Goal: Task Accomplishment & Management: Use online tool/utility

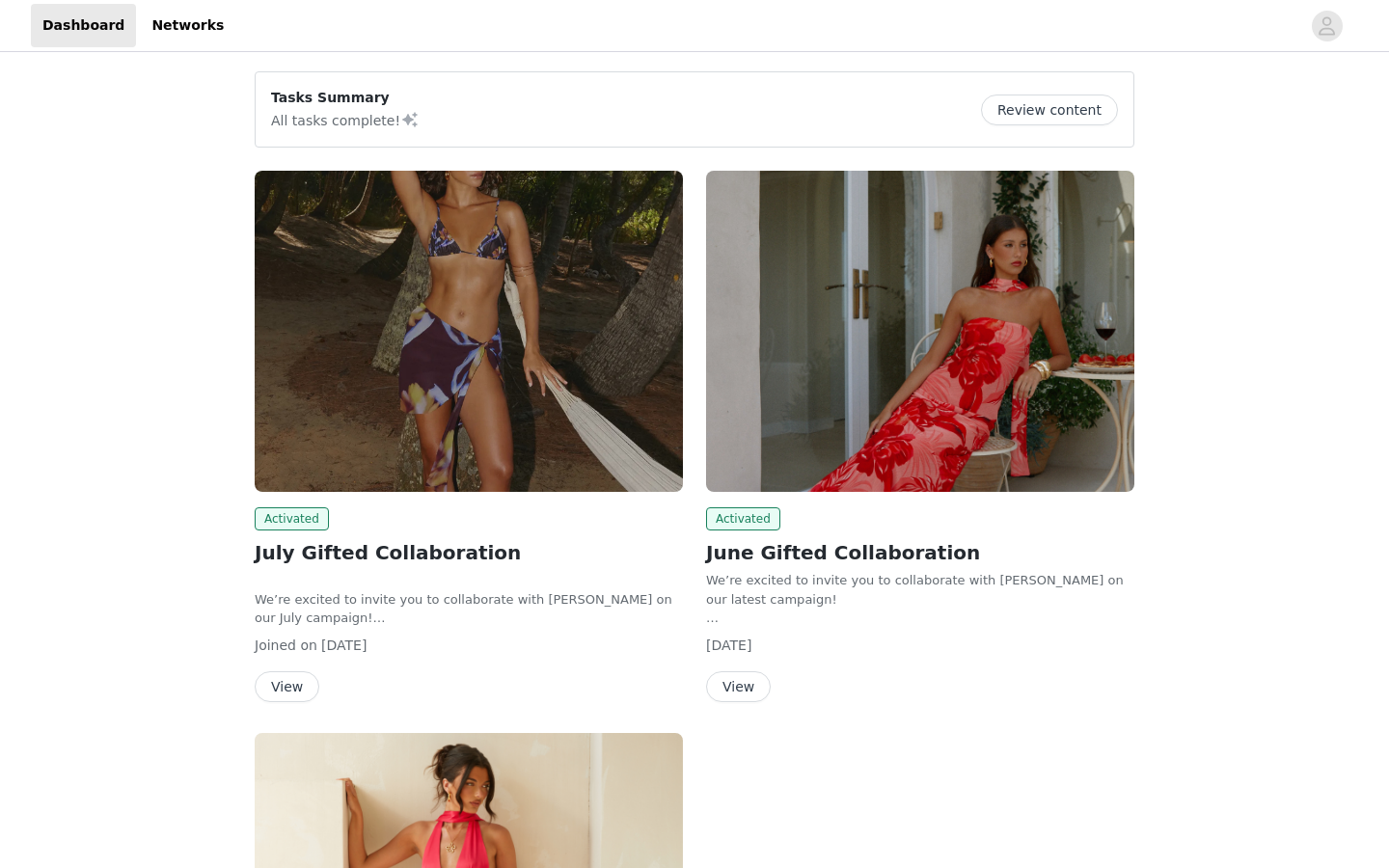
click at [548, 330] on img at bounding box center [469, 331] width 429 height 321
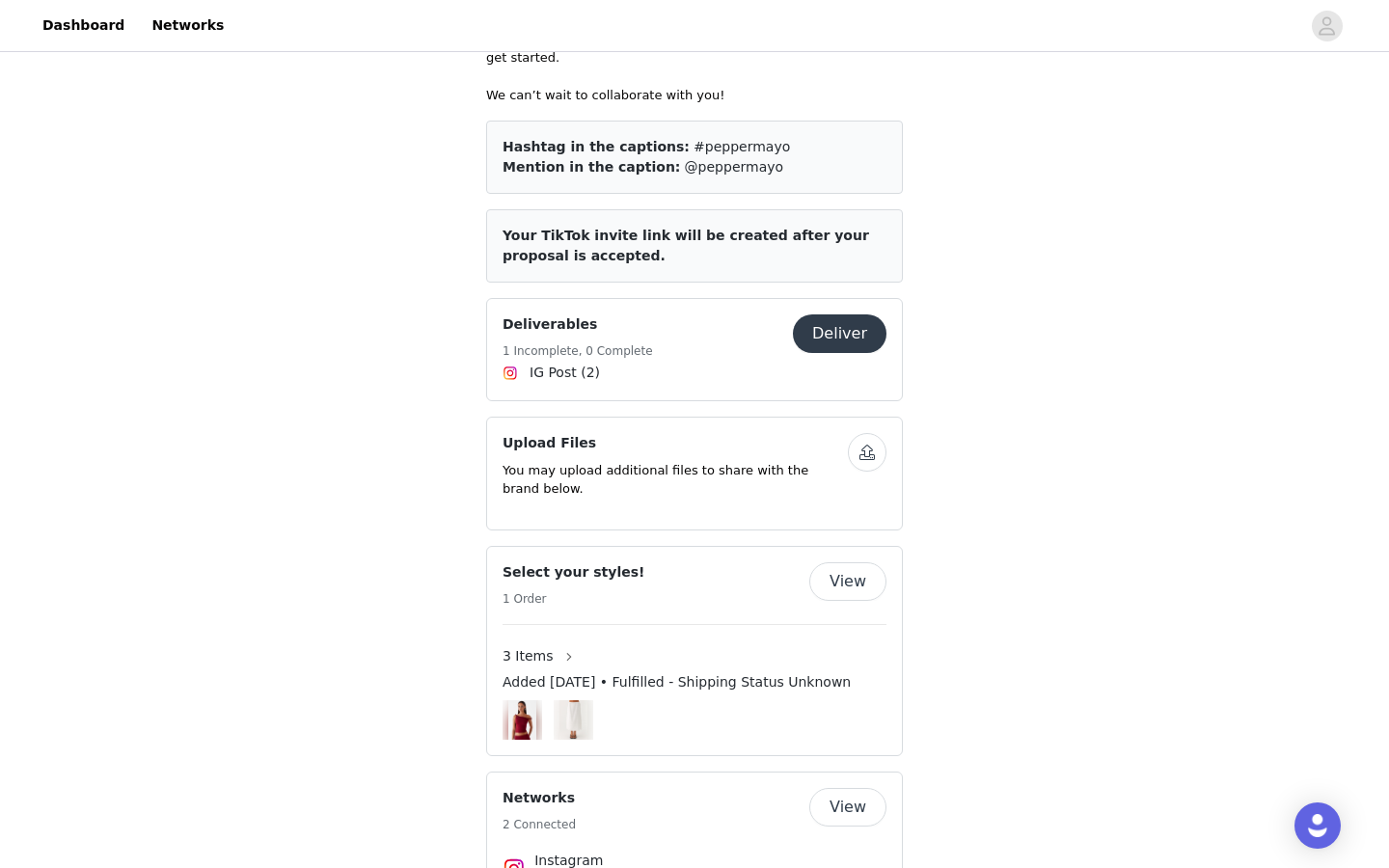
scroll to position [900, 0]
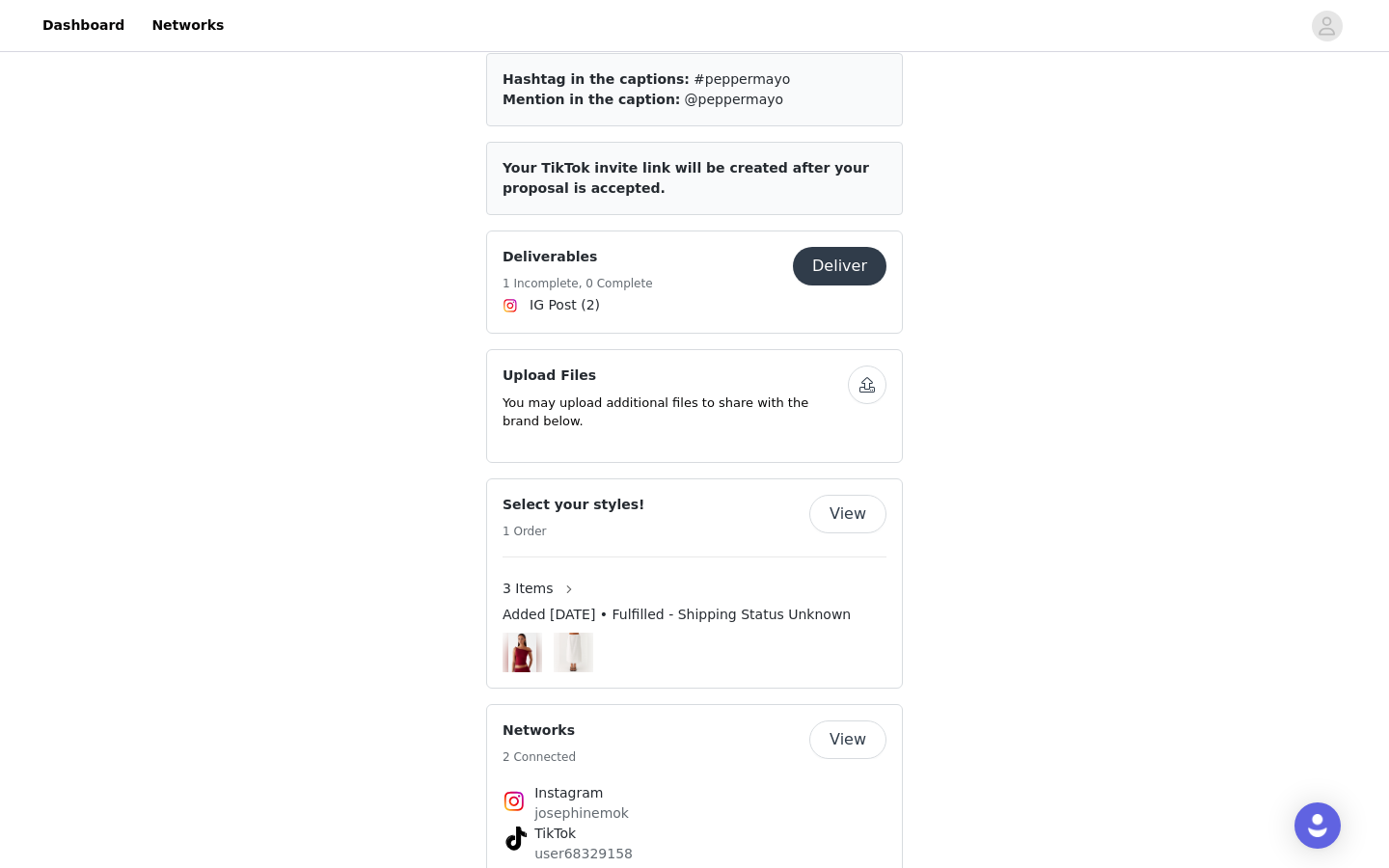
click at [855, 247] on button "Deliver" at bounding box center [839, 266] width 93 height 39
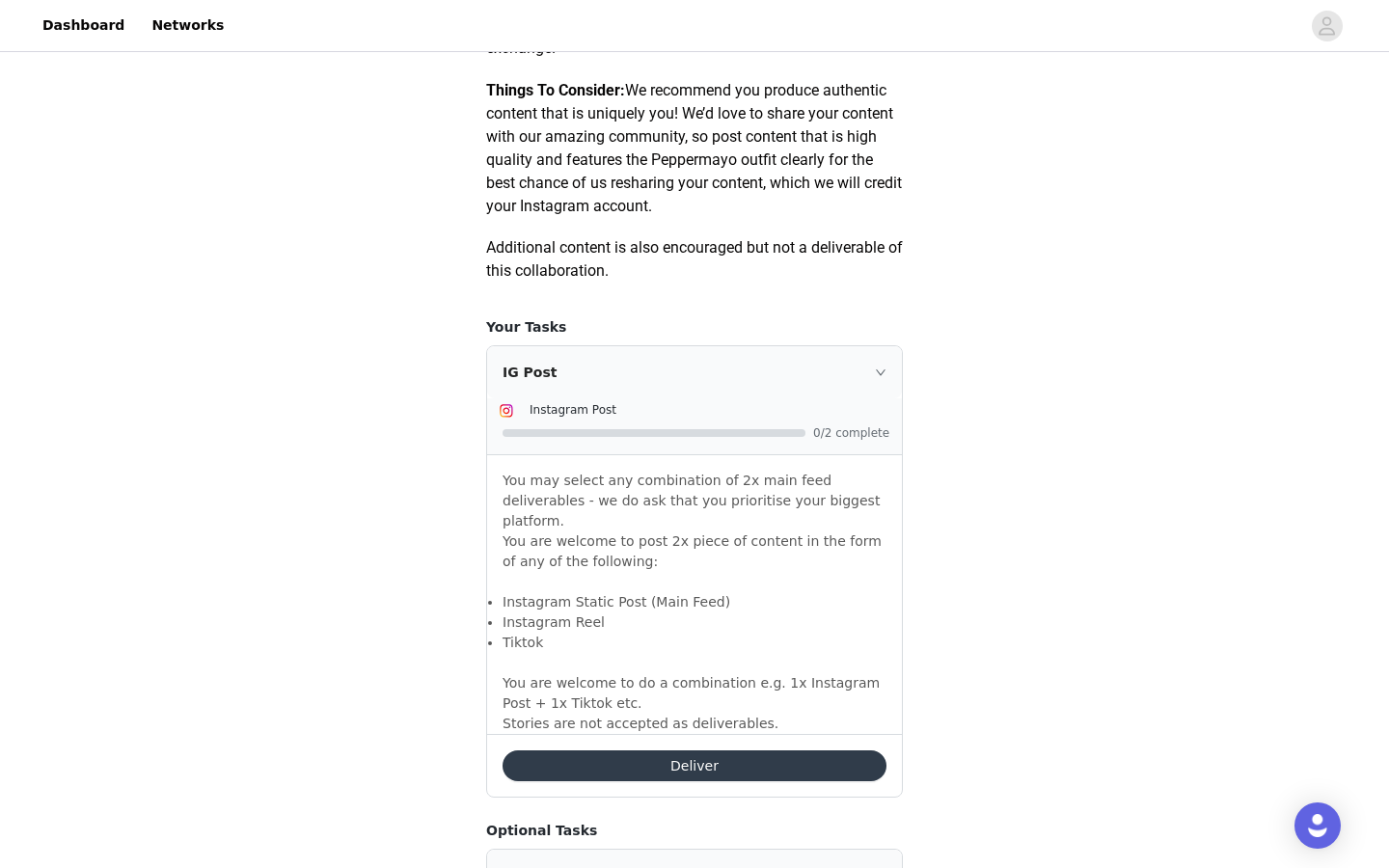
scroll to position [1121, 0]
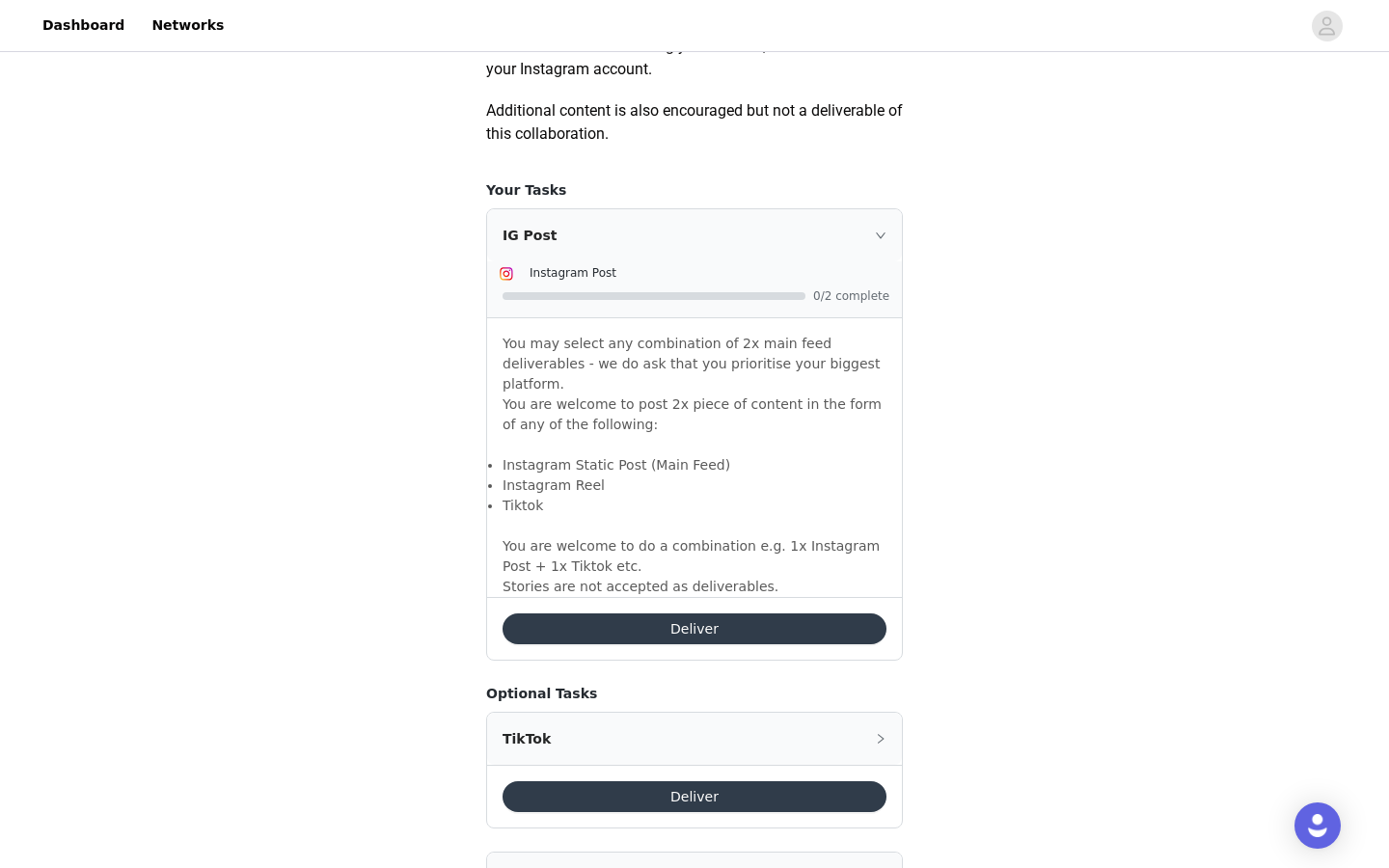
click at [709, 613] on button "Deliver" at bounding box center [694, 628] width 384 height 31
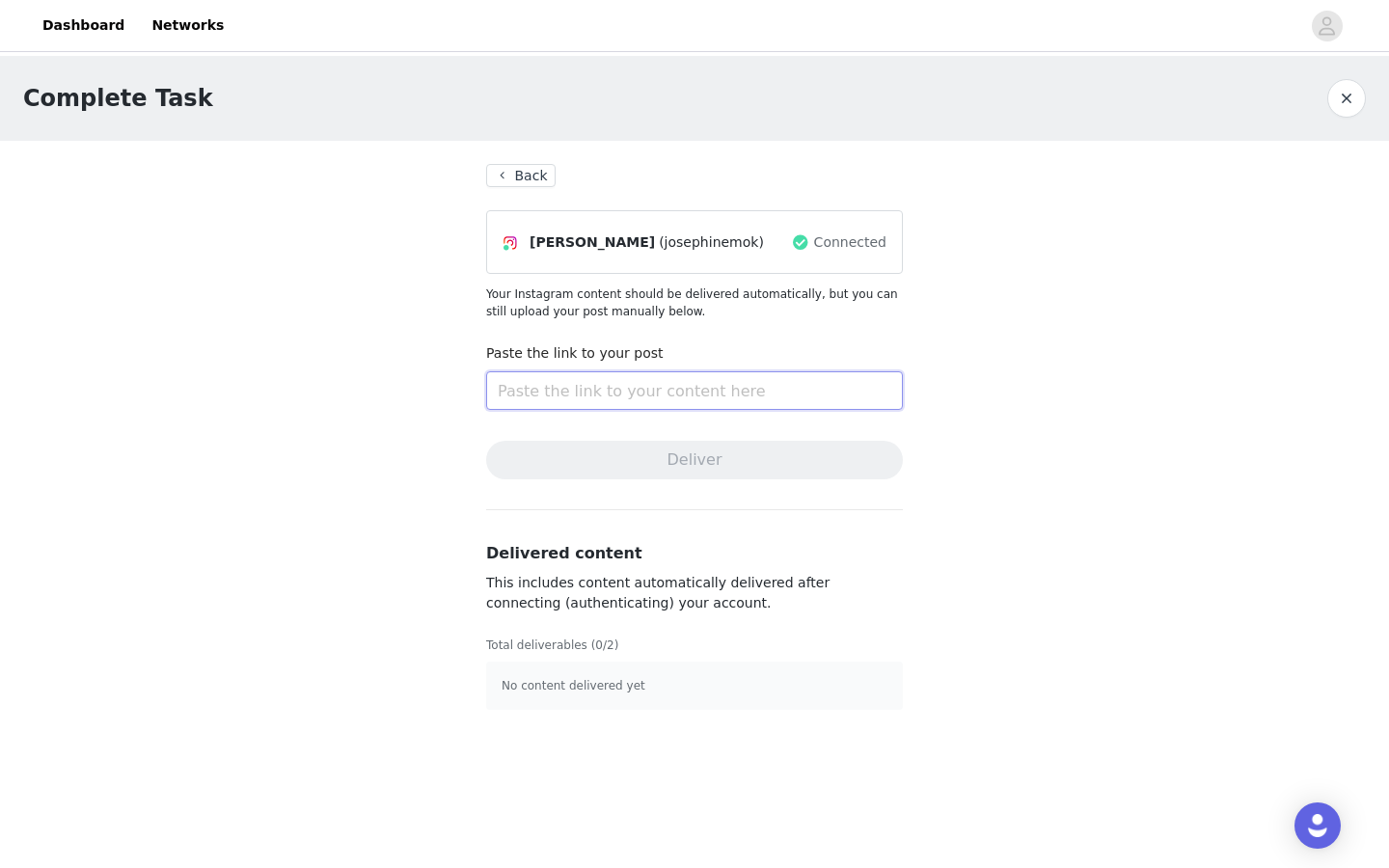
click at [642, 396] on input "text" at bounding box center [694, 390] width 417 height 39
paste input "[URL][DOMAIN_NAME]"
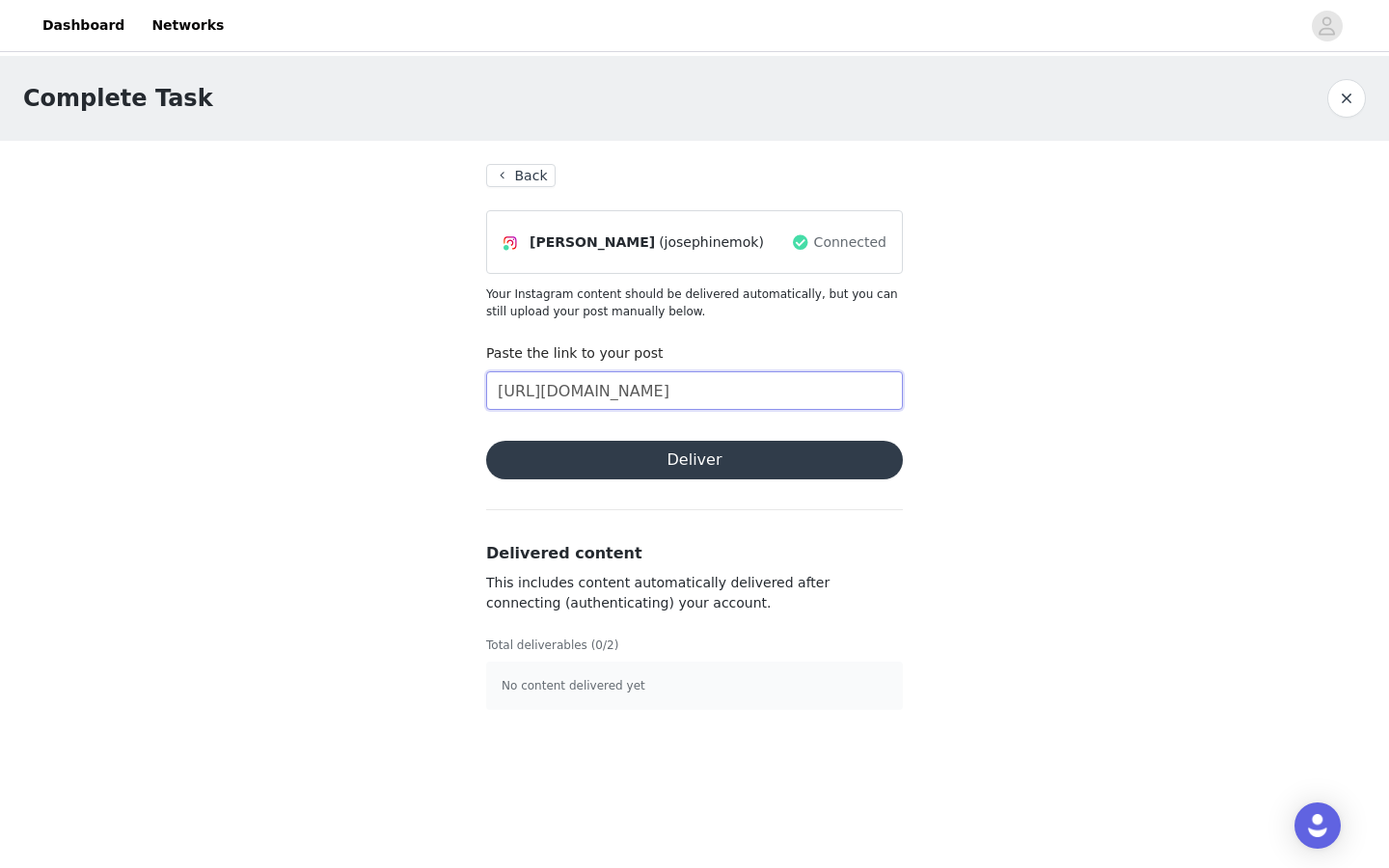
type input "[URL][DOMAIN_NAME]"
click at [702, 455] on button "Deliver" at bounding box center [694, 459] width 417 height 39
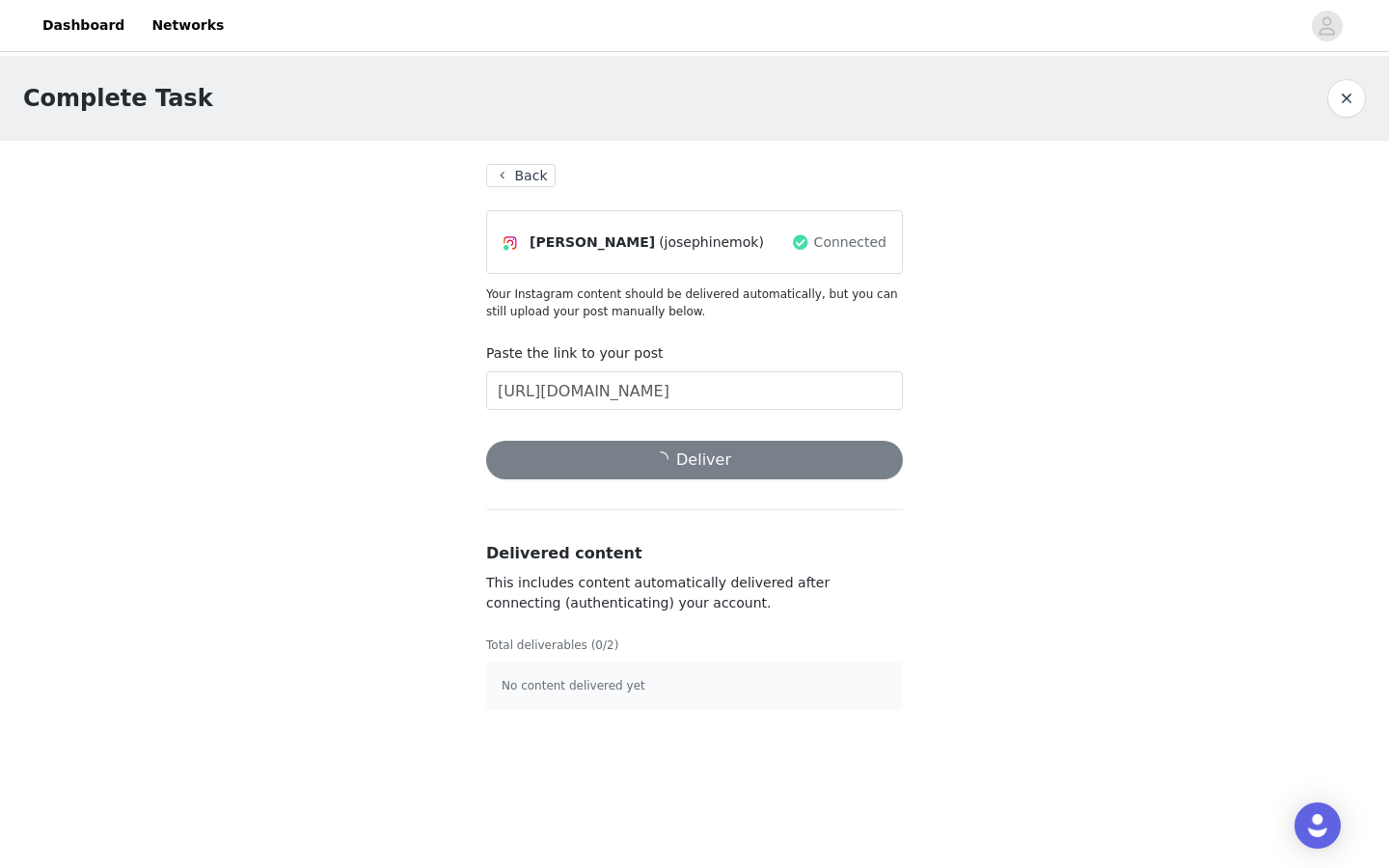
scroll to position [0, 0]
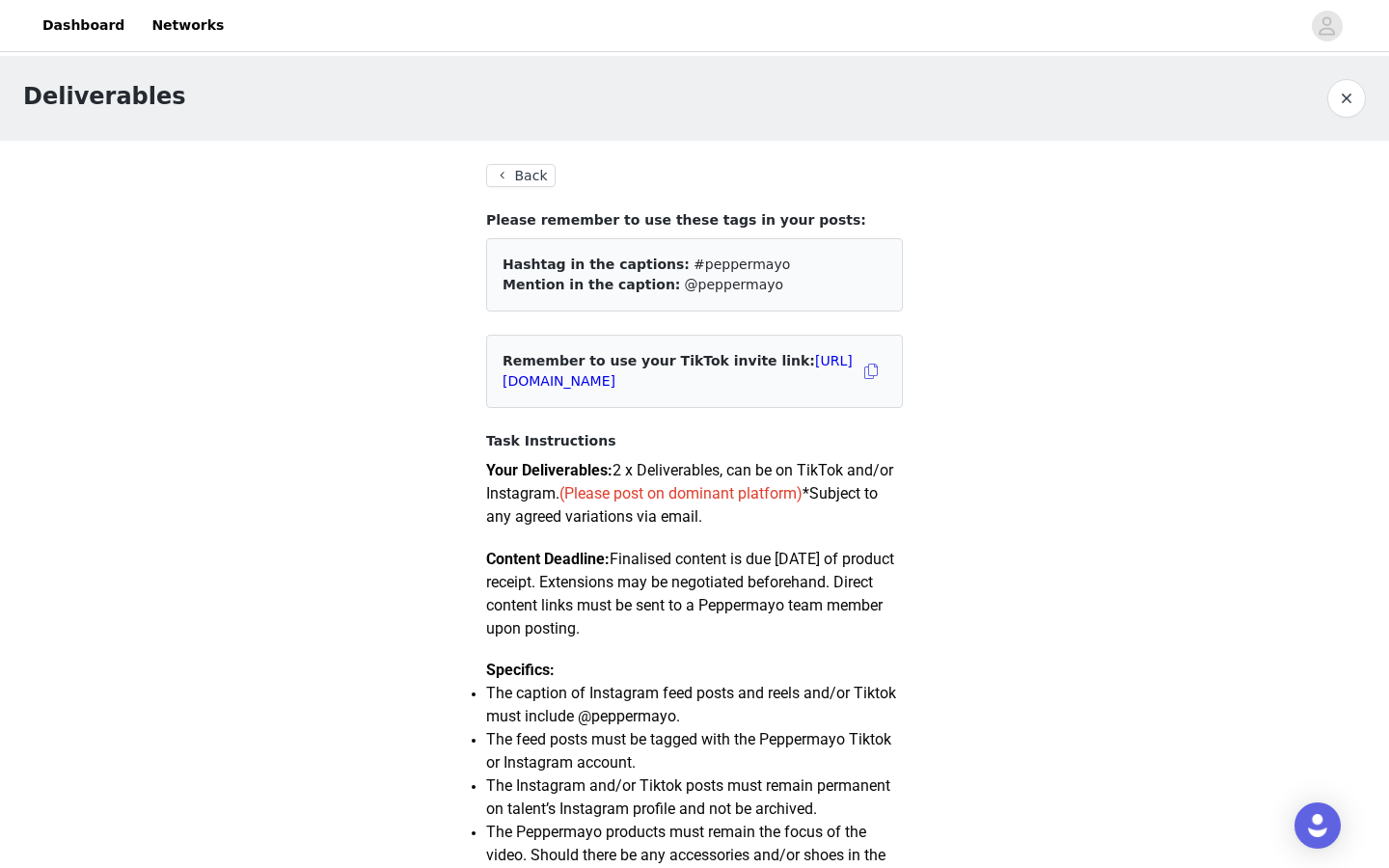
click at [539, 183] on button "Back" at bounding box center [521, 175] width 69 height 23
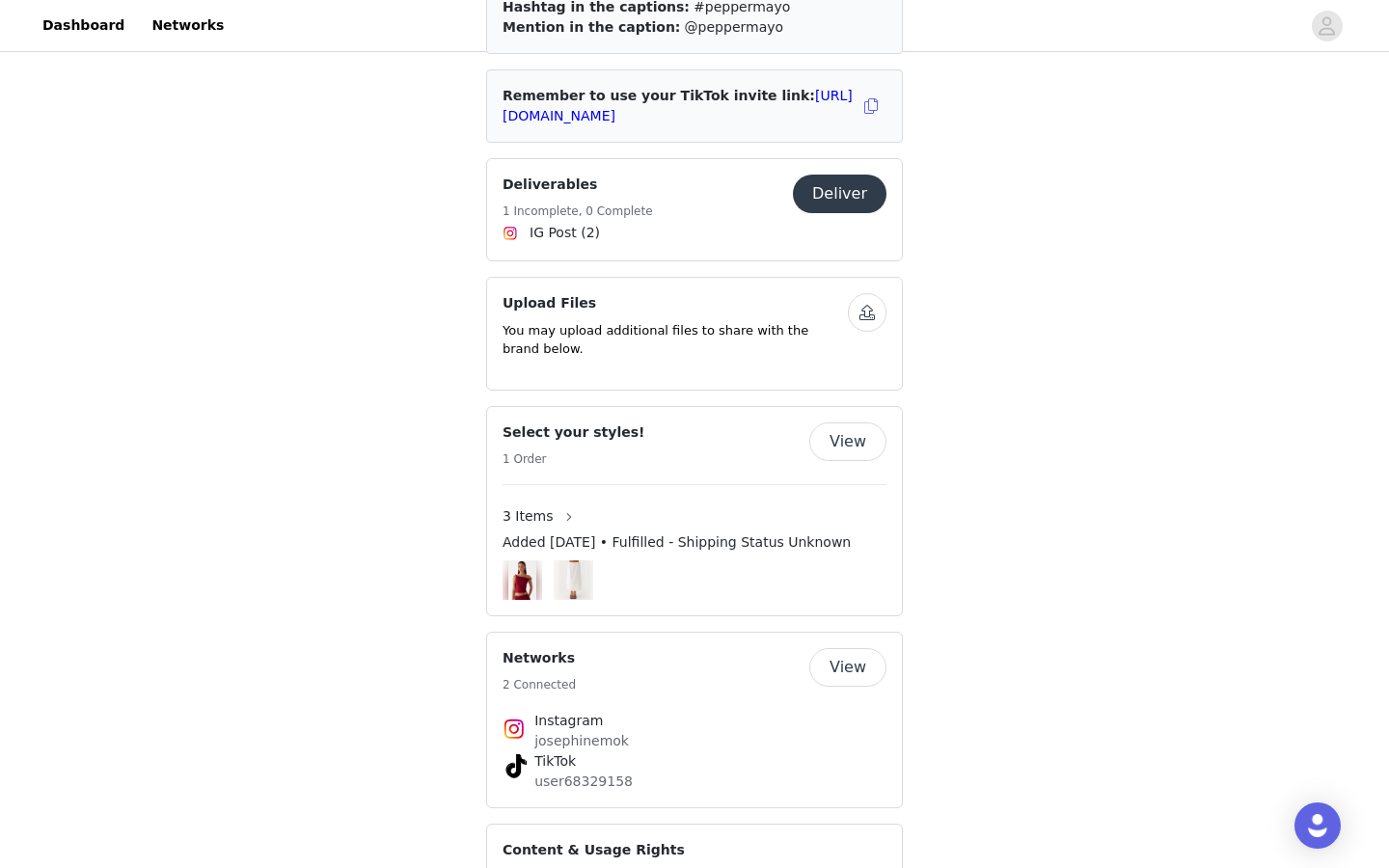
scroll to position [931, 0]
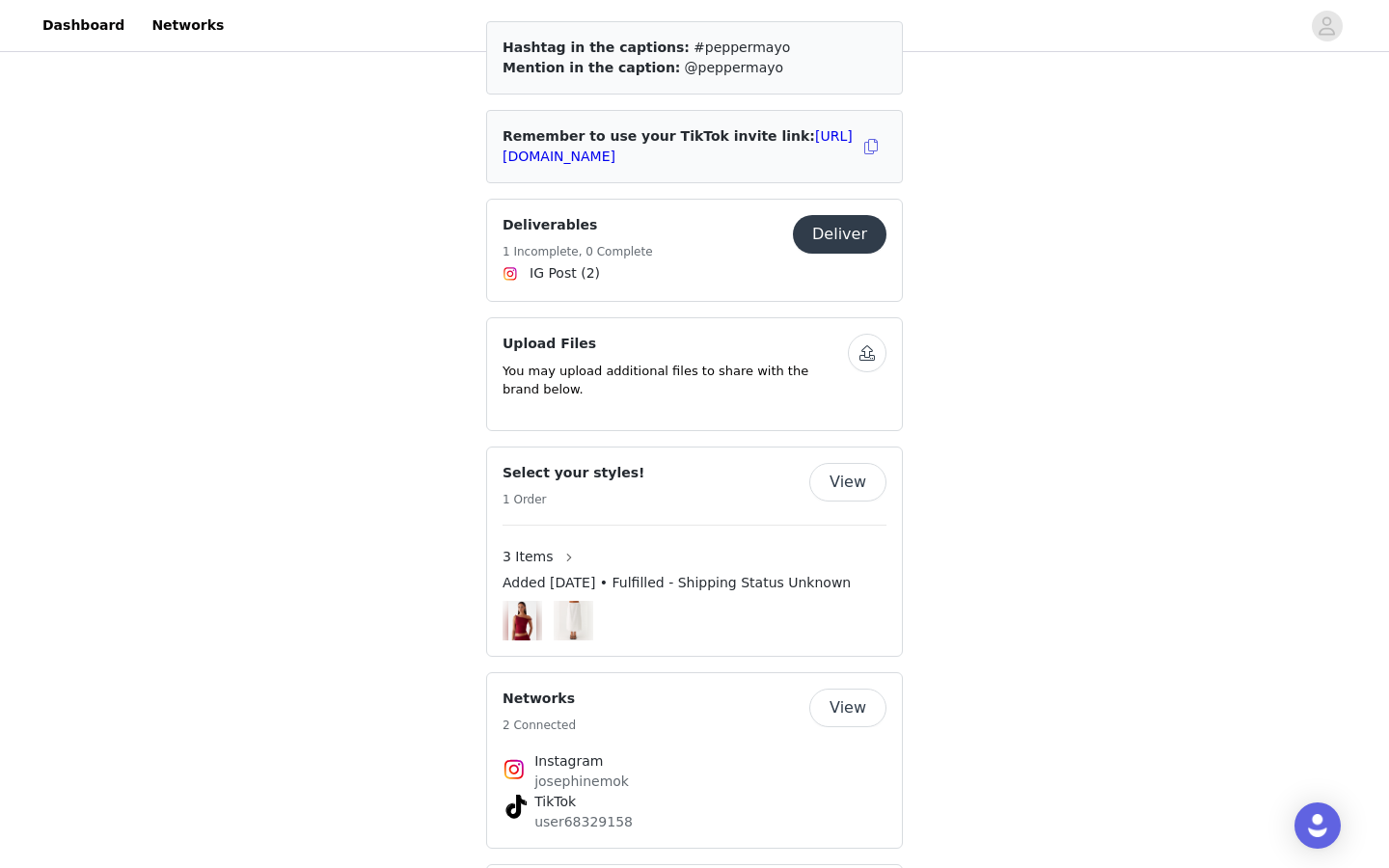
click at [825, 219] on button "Deliver" at bounding box center [839, 234] width 93 height 39
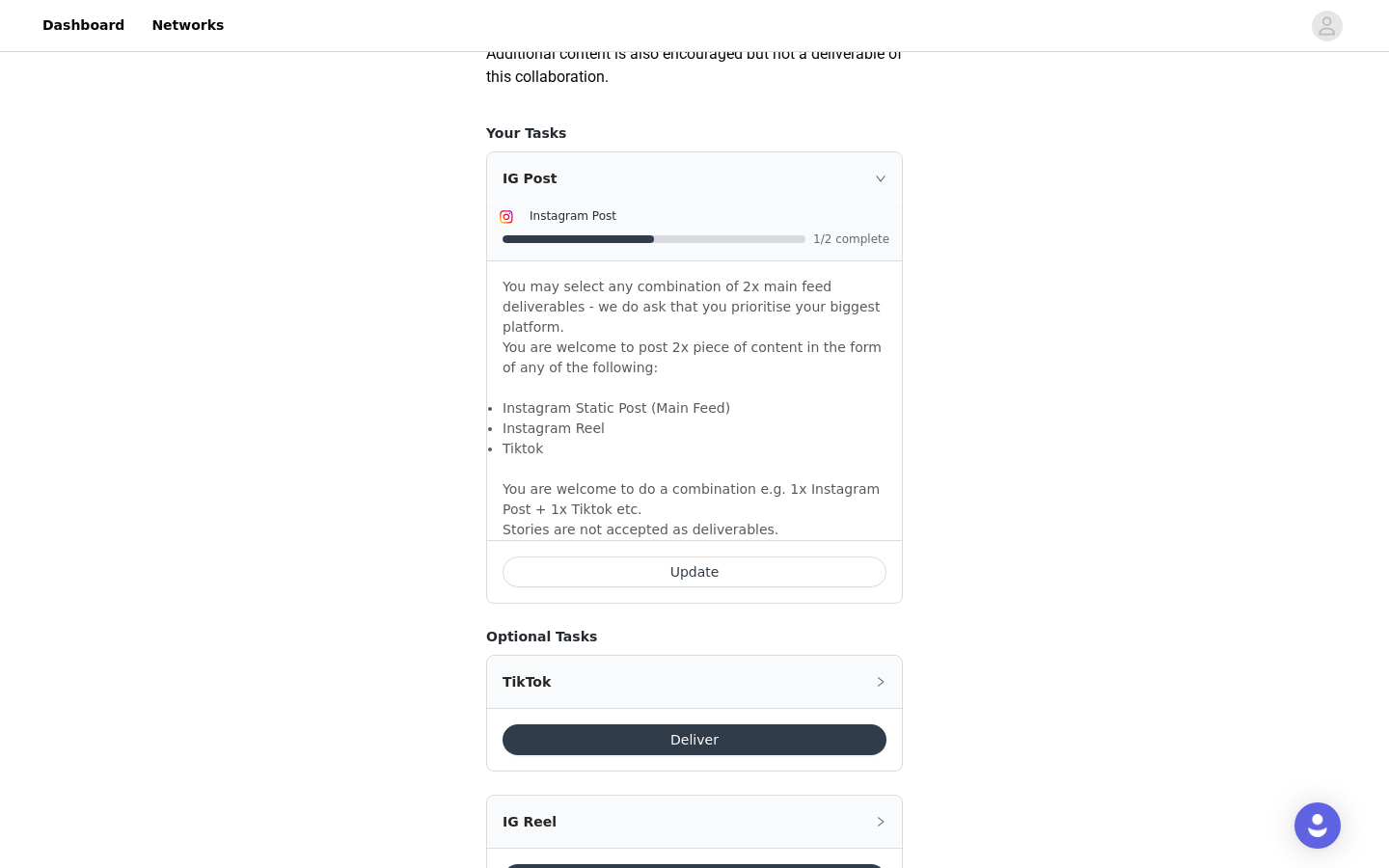
scroll to position [1162, 0]
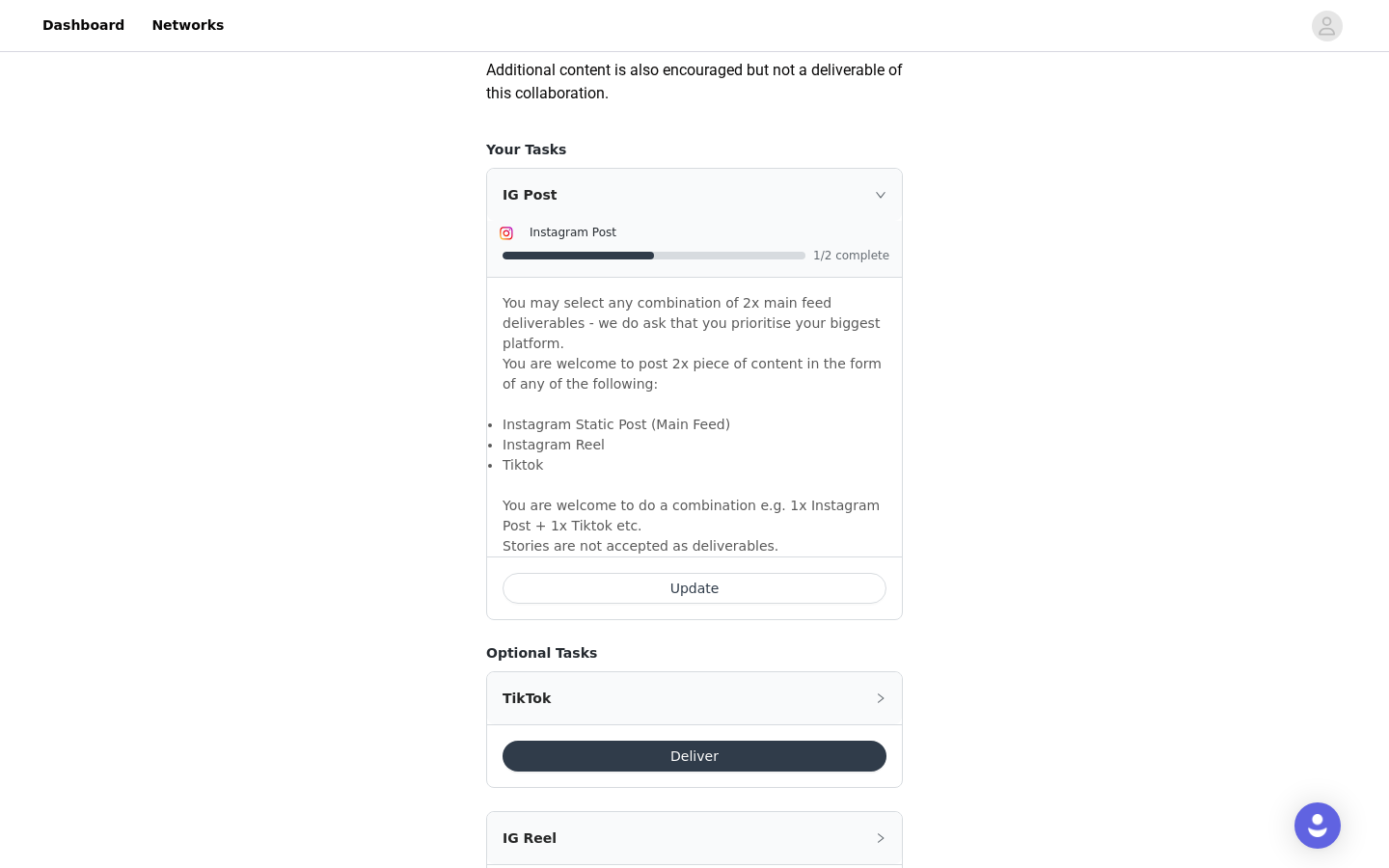
click at [753, 259] on div at bounding box center [654, 256] width 303 height 8
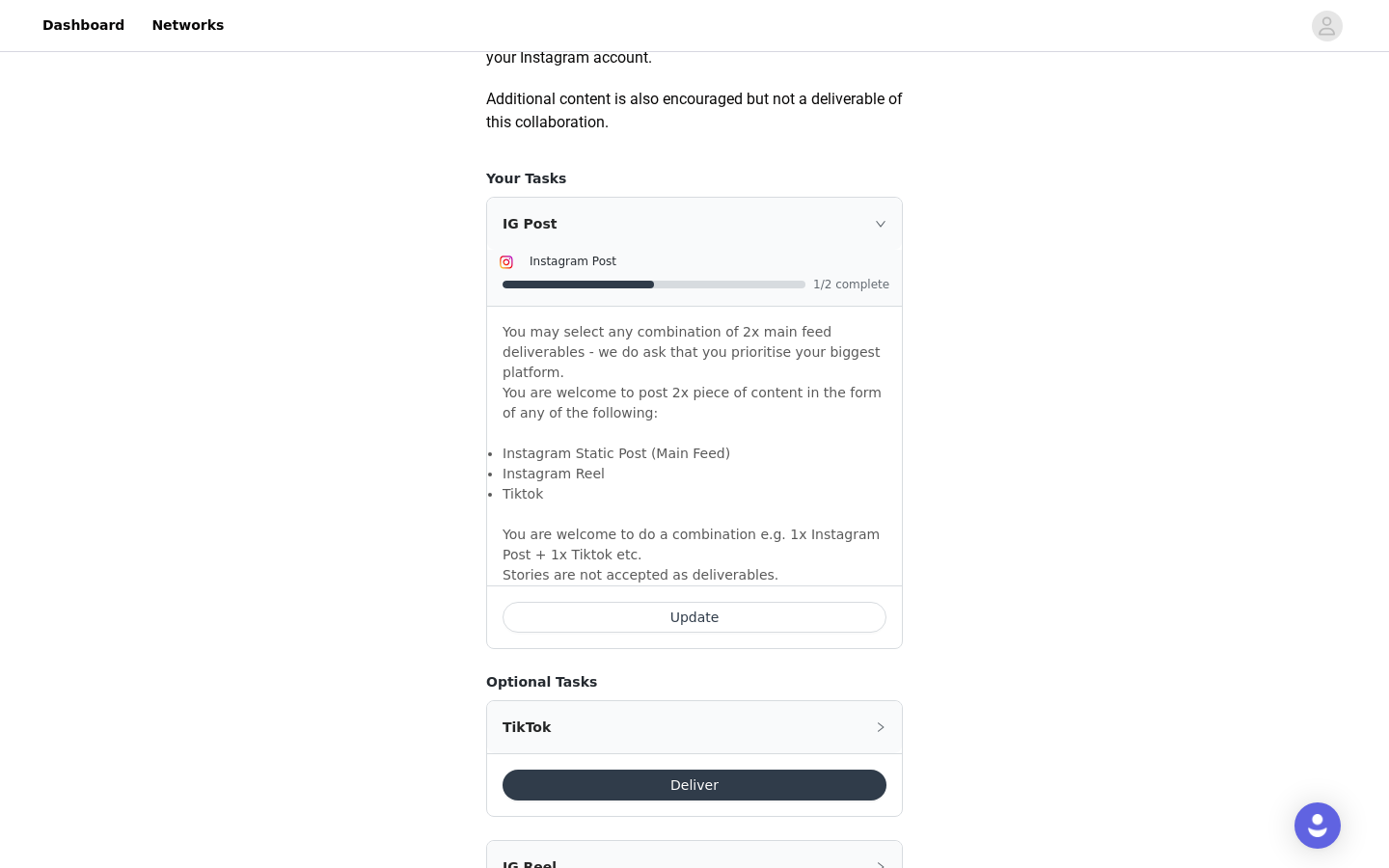
scroll to position [860, 0]
